Goal: Transaction & Acquisition: Purchase product/service

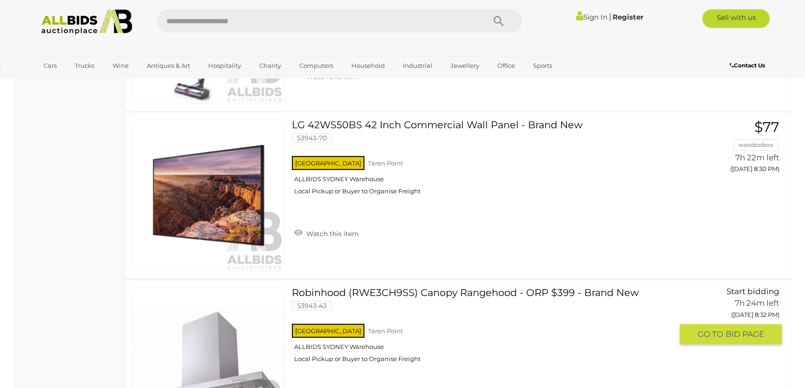
scroll to position [7984, 0]
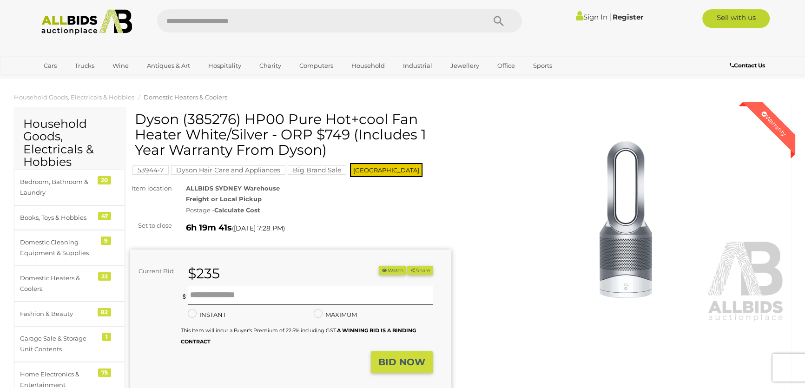
drag, startPoint x: 135, startPoint y: 115, endPoint x: 326, endPoint y: 148, distance: 193.8
click at [326, 148] on h1 "Dyson (385276) HP00 Pure Hot+cool Fan Heater White/Silver - ORP $749 (Includes …" at bounding box center [292, 135] width 314 height 46
click at [320, 158] on div at bounding box center [320, 158] width 0 height 0
click at [486, 284] on img at bounding box center [625, 219] width 321 height 207
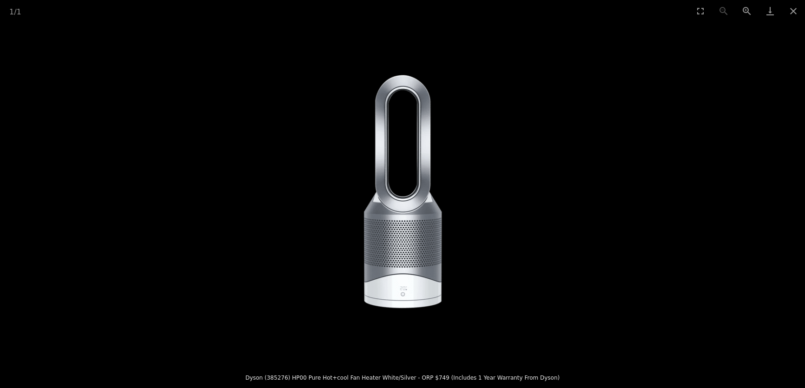
scroll to position [42, 0]
click at [794, 13] on button "Close gallery" at bounding box center [793, 11] width 23 height 22
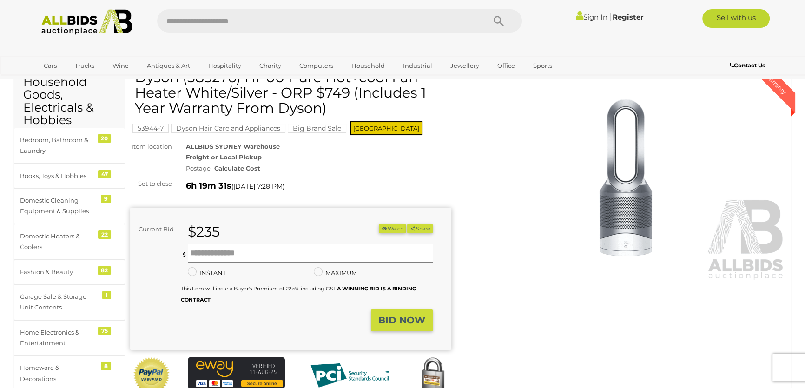
scroll to position [0, 0]
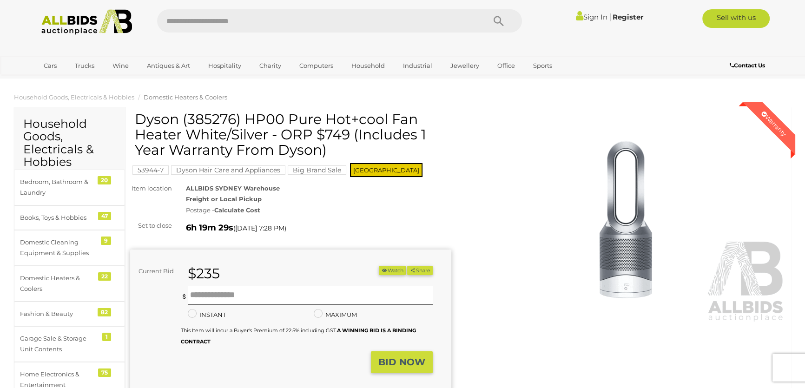
click at [534, 197] on img at bounding box center [625, 219] width 321 height 207
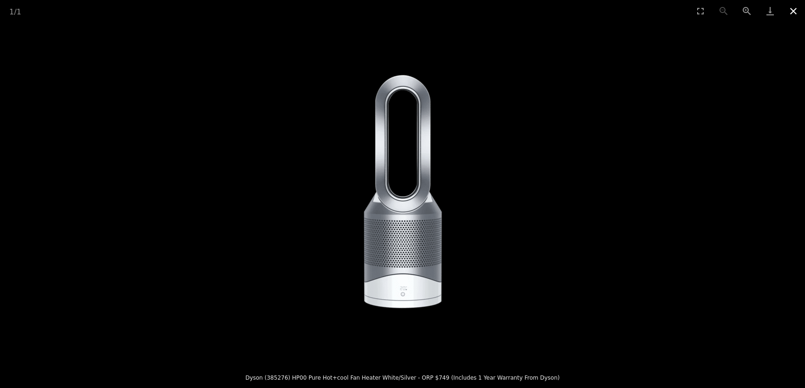
click at [787, 12] on button "Close gallery" at bounding box center [793, 11] width 23 height 22
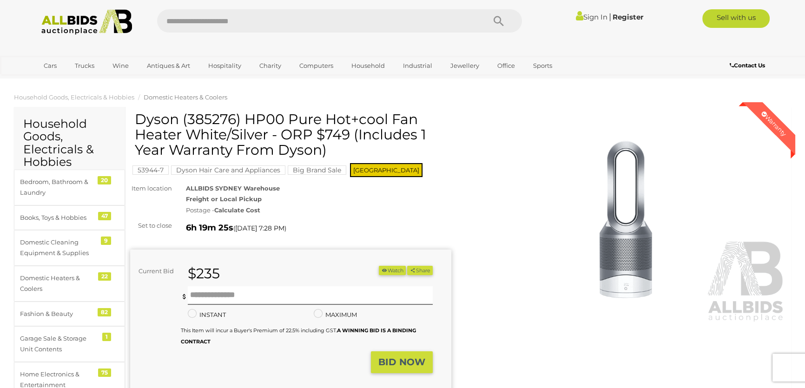
click at [771, 34] on div "Sign In |" at bounding box center [402, 22] width 757 height 26
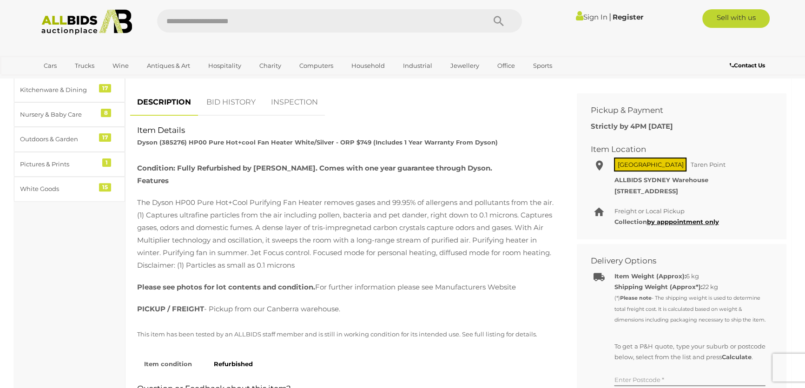
scroll to position [380, 0]
drag, startPoint x: 135, startPoint y: 116, endPoint x: 527, endPoint y: 271, distance: 421.4
click at [527, 125] on div "Item Details Dyson (385276) HP00 Pure Hot+cool Fan Heater White/Silver - ORP $7…" at bounding box center [346, 125] width 433 height 0
copy div "Item Details Dyson (385276) HP00 Pure Hot+cool Fan Heater White/Silver - ORP $7…"
